Goal: Information Seeking & Learning: Learn about a topic

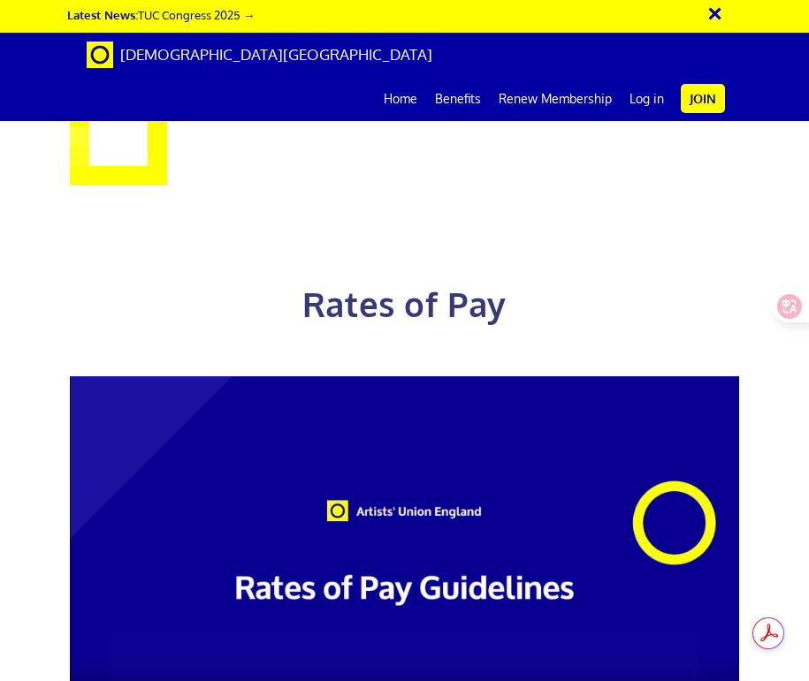
click at [450, 380] on video at bounding box center [405, 565] width 670 height 377
click at [550, 377] on video at bounding box center [405, 565] width 670 height 377
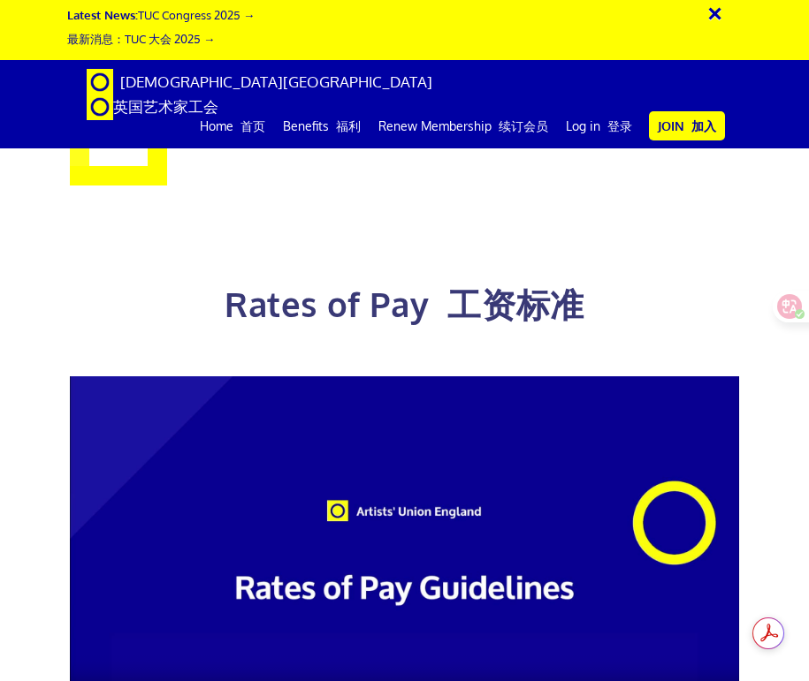
scroll to position [1502, 0]
drag, startPoint x: 724, startPoint y: 365, endPoint x: 213, endPoint y: 51, distance: 599.5
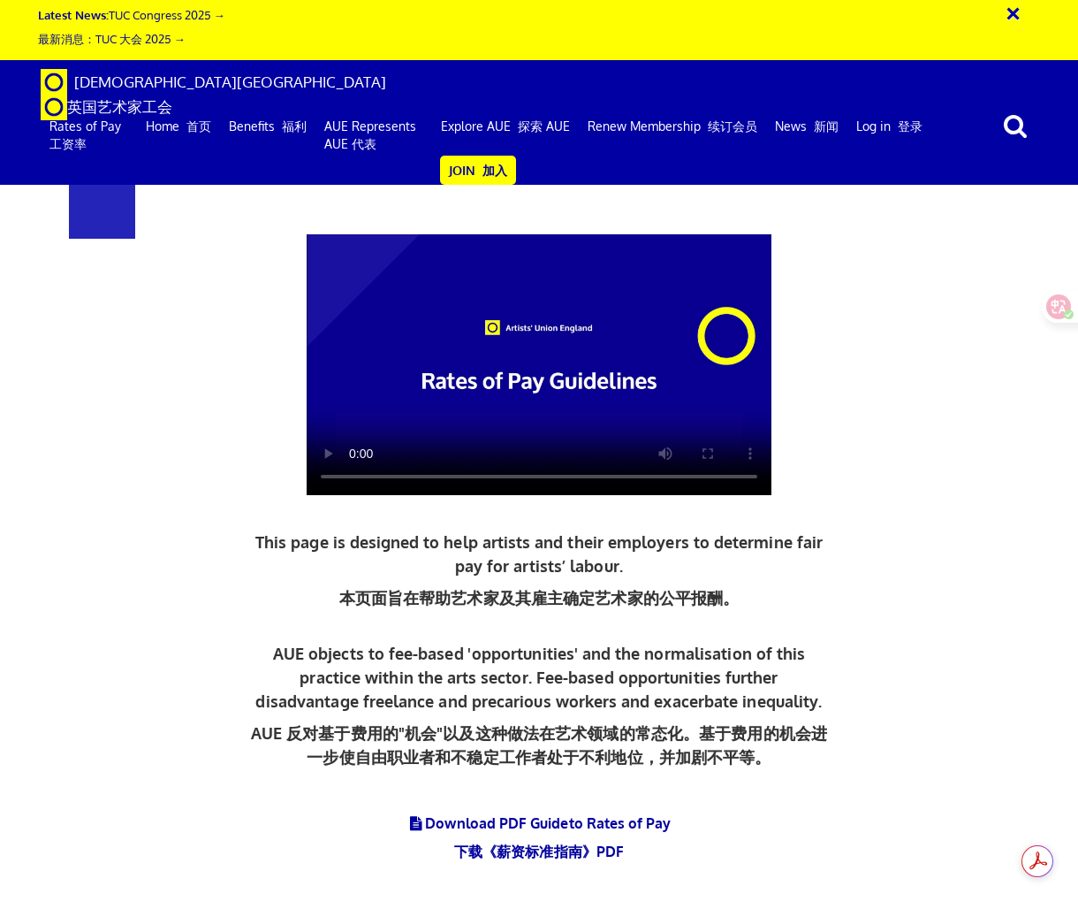
scroll to position [0, 0]
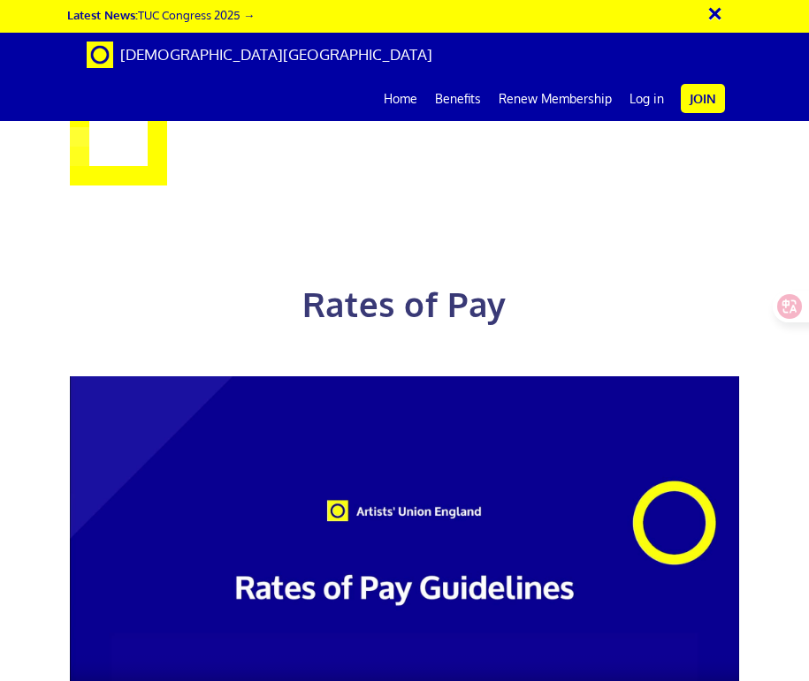
scroll to position [988, 0]
